Goal: Task Accomplishment & Management: Manage account settings

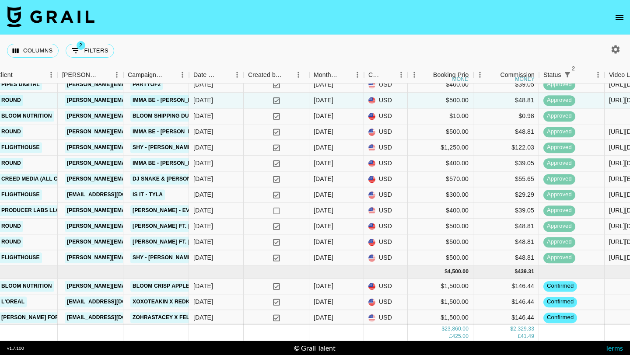
scroll to position [472, 316]
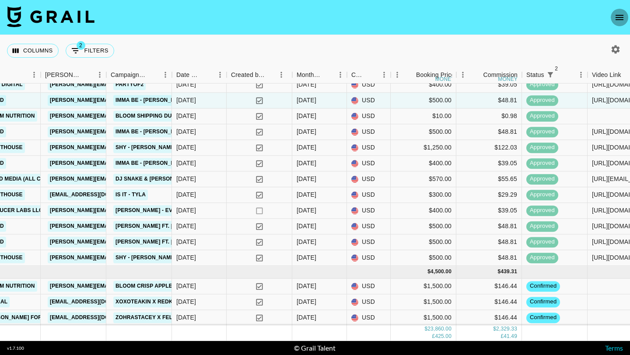
click at [615, 19] on icon "open drawer" at bounding box center [619, 17] width 10 height 10
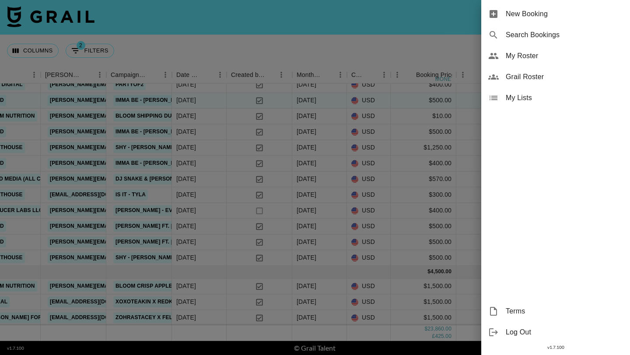
click at [401, 56] on div at bounding box center [315, 177] width 630 height 355
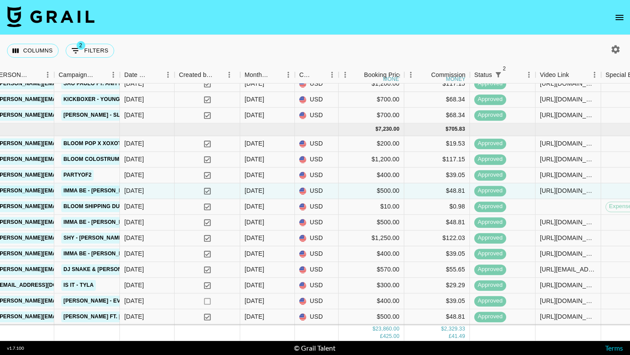
scroll to position [376, 368]
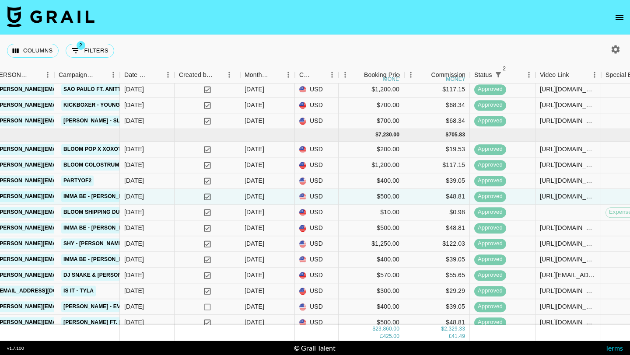
click at [621, 8] on nav at bounding box center [315, 17] width 630 height 35
click at [621, 13] on icon "open drawer" at bounding box center [619, 17] width 10 height 10
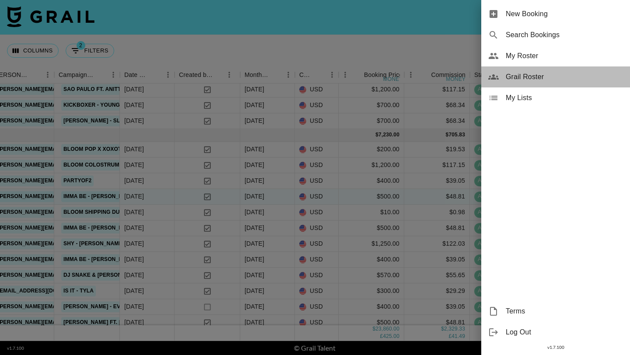
click at [521, 76] on span "Grail Roster" at bounding box center [563, 77] width 117 height 10
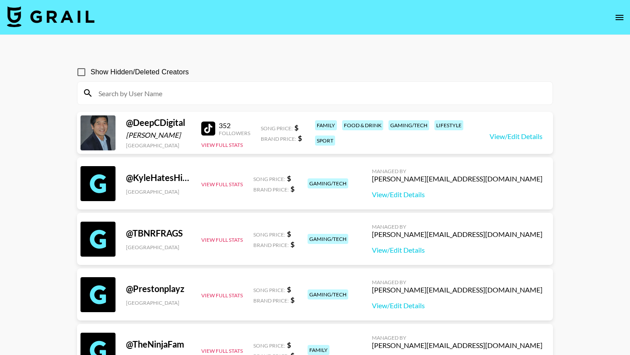
click at [225, 97] on input at bounding box center [320, 93] width 454 height 14
paste input "thiagodslva_"
type input "thiagodslva_"
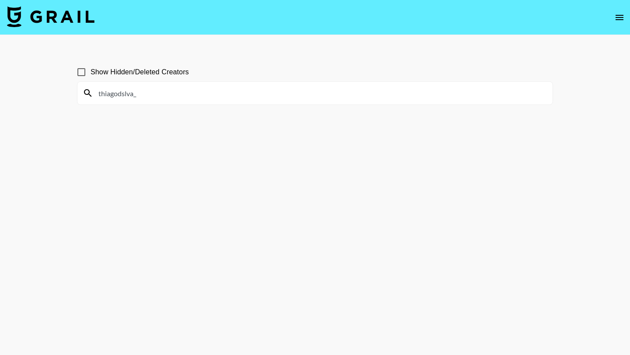
click at [225, 97] on input "thiagodslva_" at bounding box center [320, 93] width 454 height 14
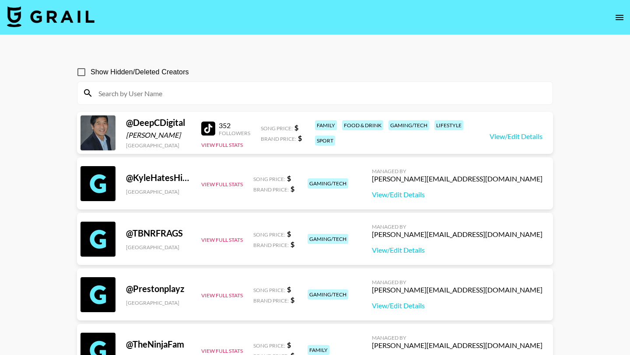
click at [171, 93] on input at bounding box center [320, 93] width 454 height 14
paste input "thiagodslva_"
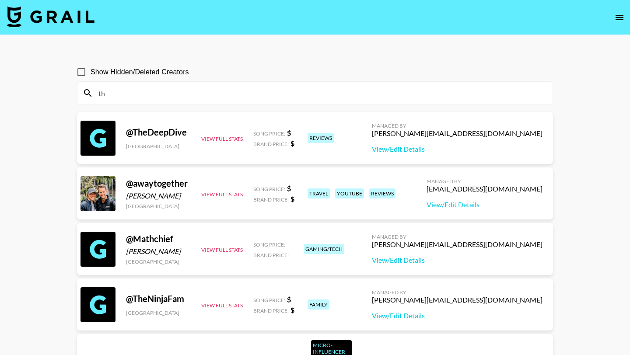
type input "t"
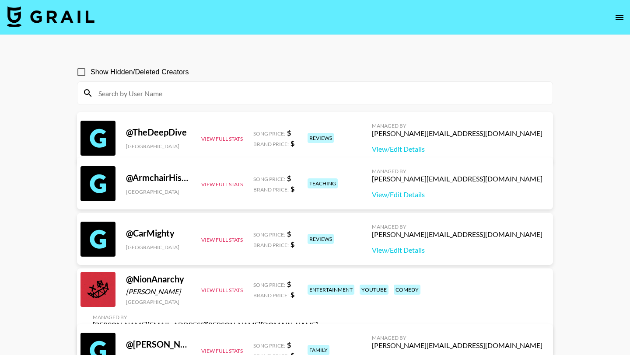
click at [616, 22] on icon "open drawer" at bounding box center [619, 17] width 10 height 10
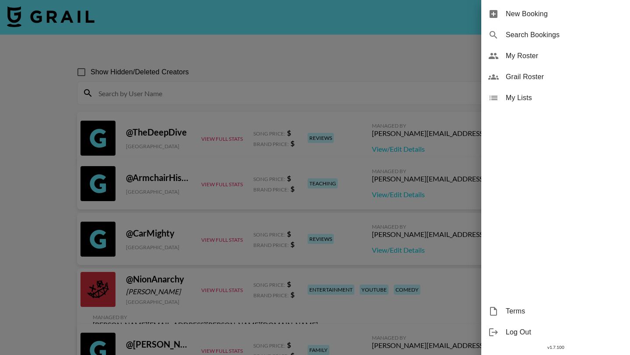
click at [517, 53] on span "My Roster" at bounding box center [563, 56] width 117 height 10
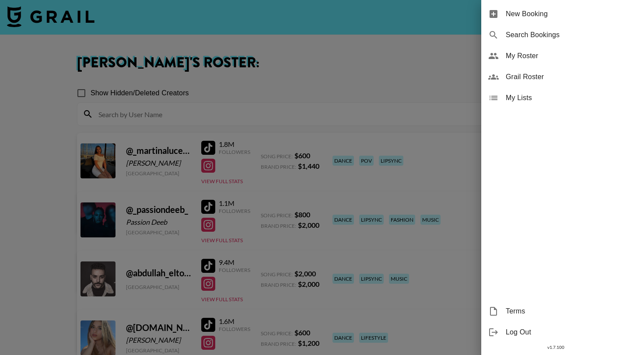
click at [243, 110] on div at bounding box center [315, 177] width 630 height 355
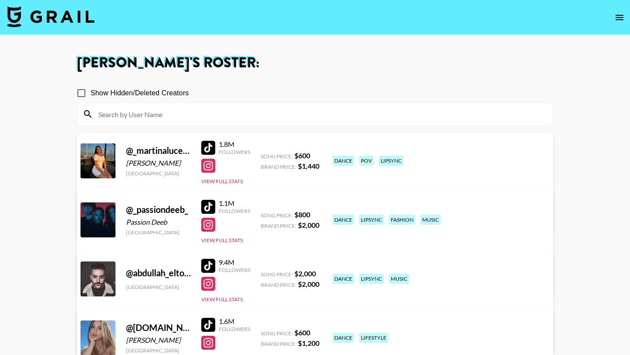
click at [228, 117] on input at bounding box center [320, 114] width 454 height 14
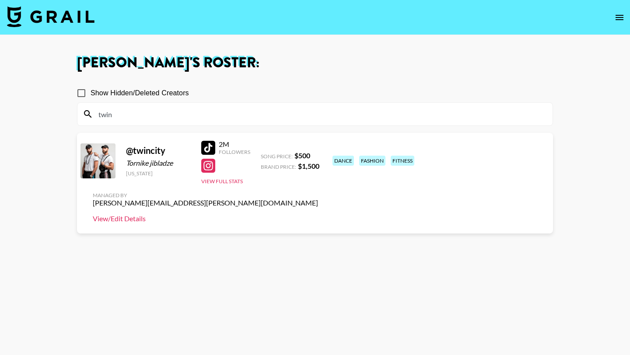
type input "twin"
click at [318, 214] on link "View/Edit Details" at bounding box center [205, 218] width 225 height 9
click at [125, 115] on input "twin" at bounding box center [320, 114] width 454 height 14
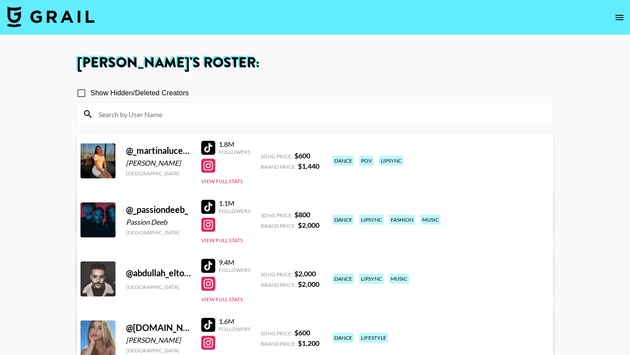
click at [63, 11] on img at bounding box center [50, 16] width 87 height 21
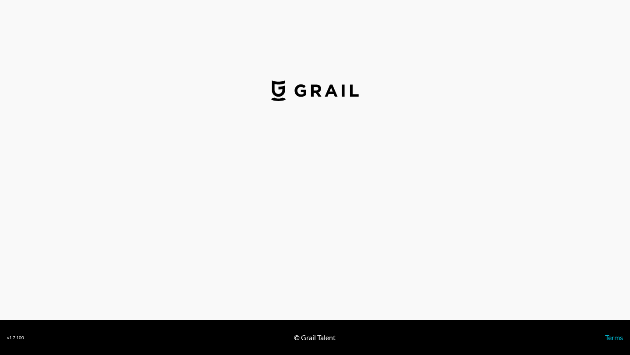
select select "USD"
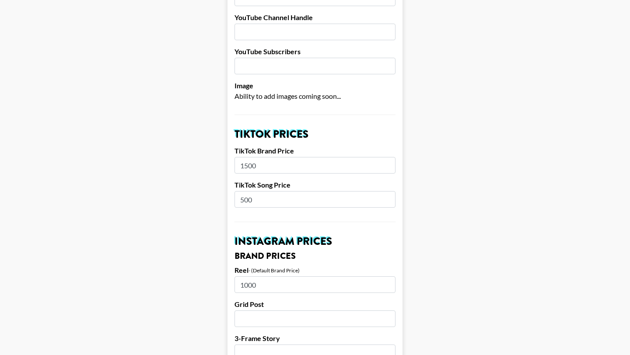
scroll to position [219, 0]
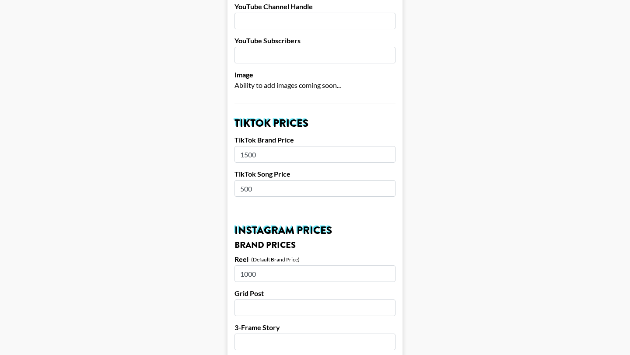
click at [244, 180] on input "500" at bounding box center [314, 188] width 161 height 17
type input "600"
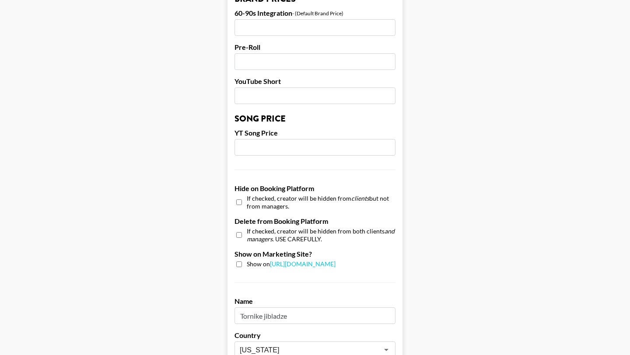
scroll to position [831, 0]
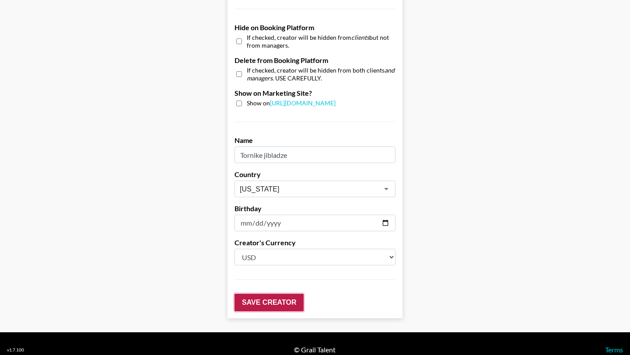
click at [257, 294] on input "Save Creator" at bounding box center [268, 302] width 69 height 17
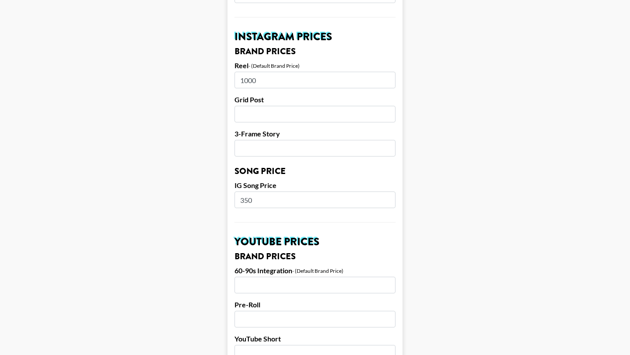
scroll to position [0, 0]
